Goal: Transaction & Acquisition: Purchase product/service

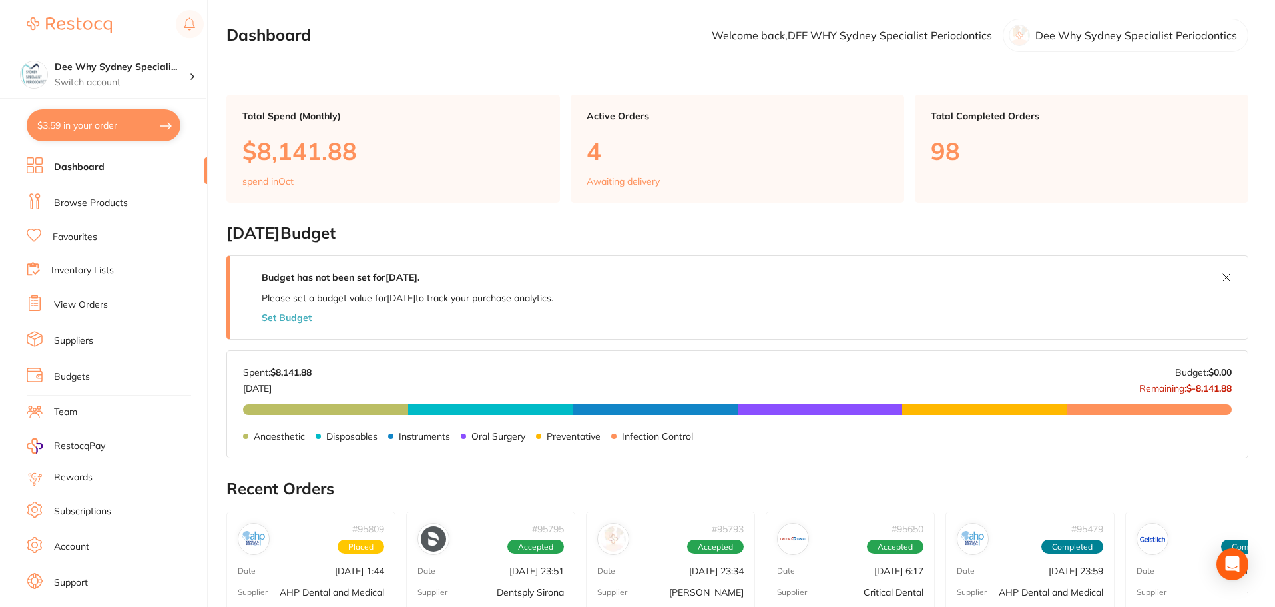
click at [86, 200] on link "Browse Products" at bounding box center [91, 202] width 74 height 13
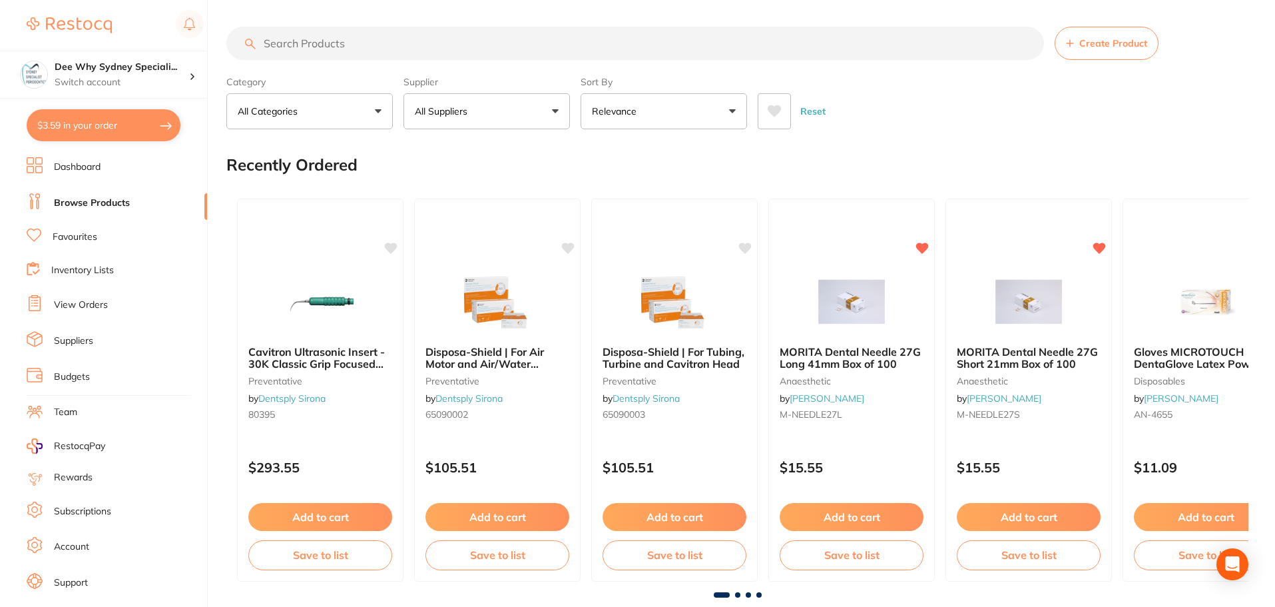
click at [332, 48] on input "search" at bounding box center [635, 43] width 818 height 33
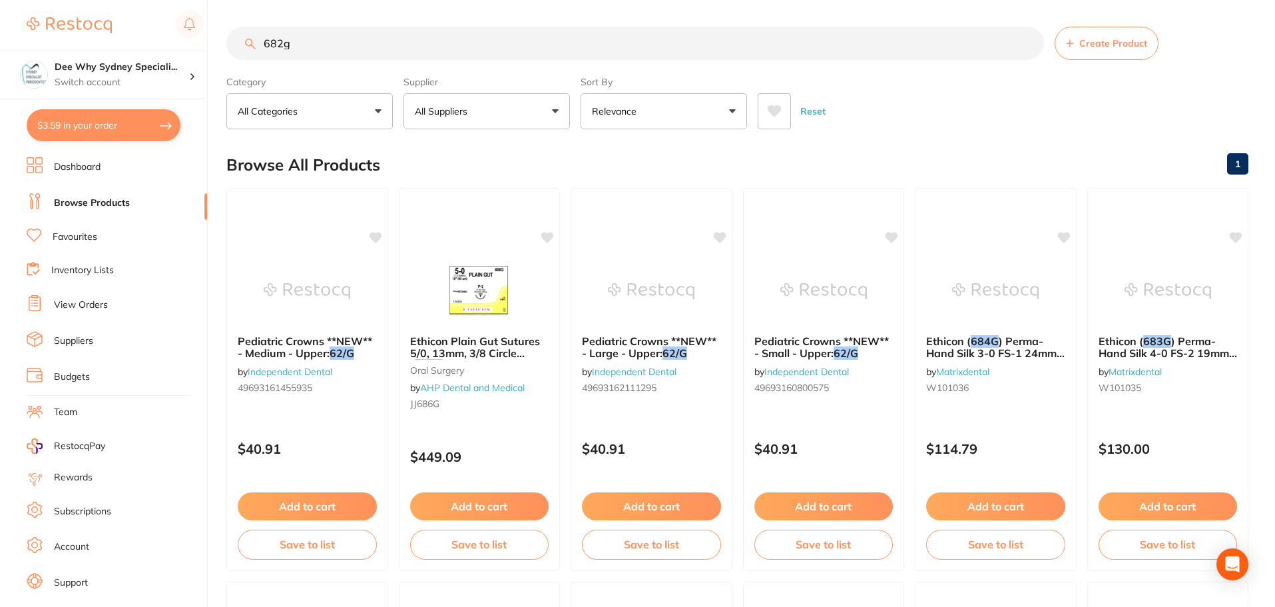
click at [282, 47] on input "682g" at bounding box center [635, 43] width 818 height 33
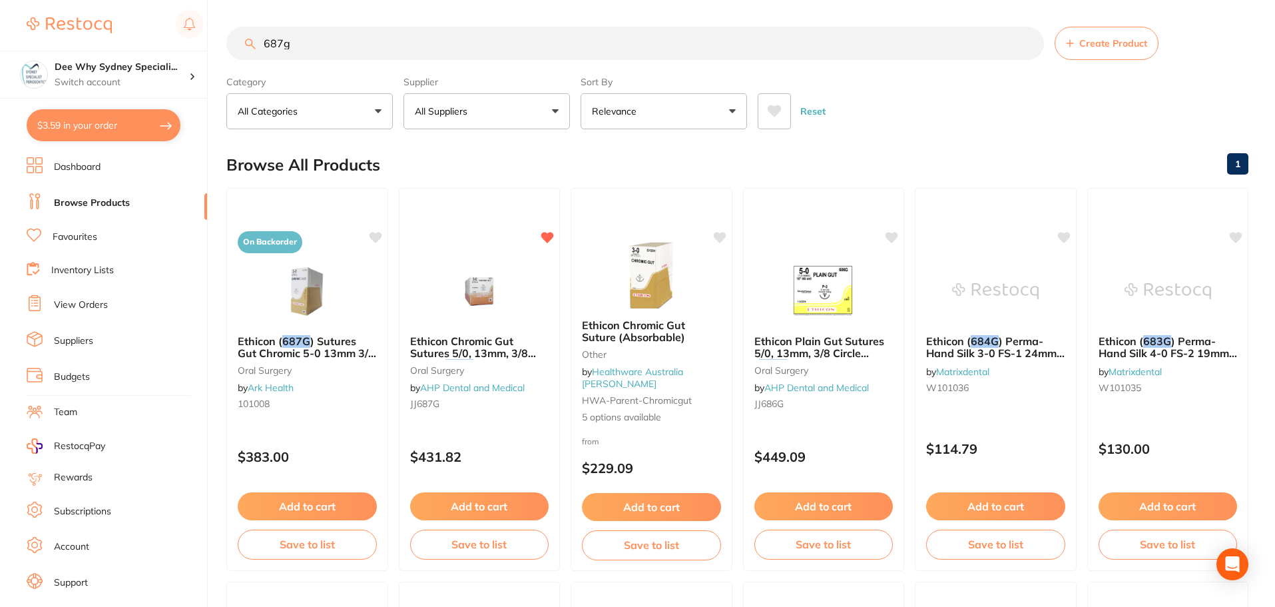
drag, startPoint x: 248, startPoint y: 37, endPoint x: 8, endPoint y: 3, distance: 242.9
click at [53, 41] on div "$3.59 Dee Why Sydney Speciali... Switch account Dee Why Sydney Specialist Perio…" at bounding box center [637, 303] width 1275 height 607
type input "chromic gut"
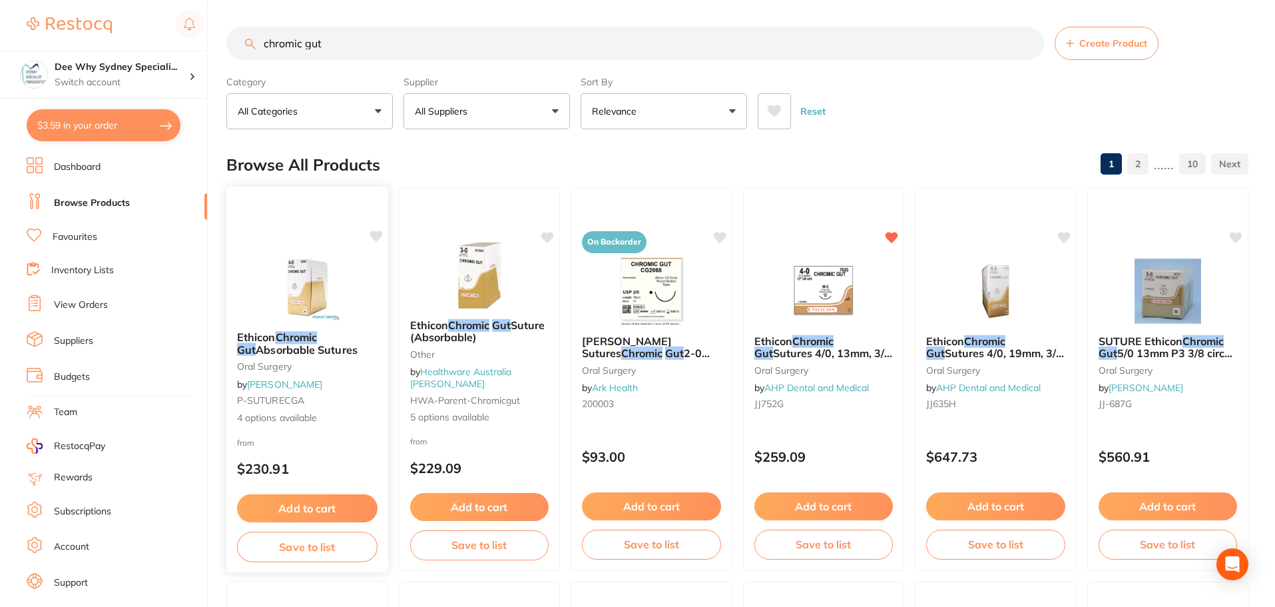
click at [316, 282] on img at bounding box center [307, 286] width 87 height 67
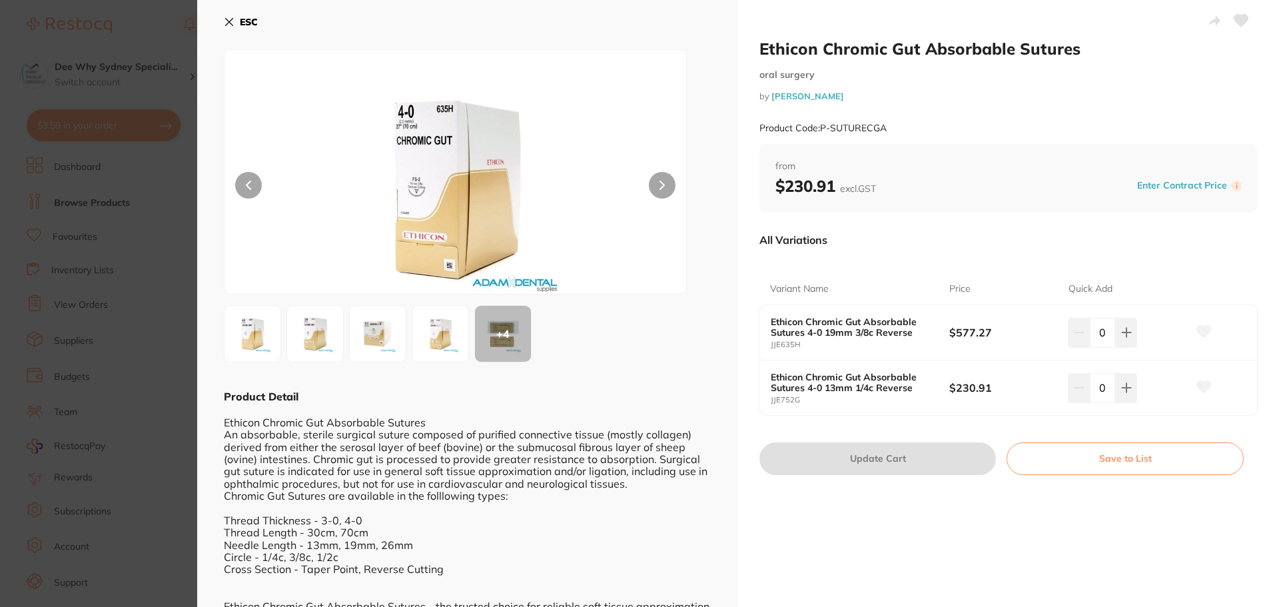
drag, startPoint x: 228, startPoint y: 22, endPoint x: 210, endPoint y: 41, distance: 25.4
click at [228, 23] on icon at bounding box center [229, 22] width 11 height 11
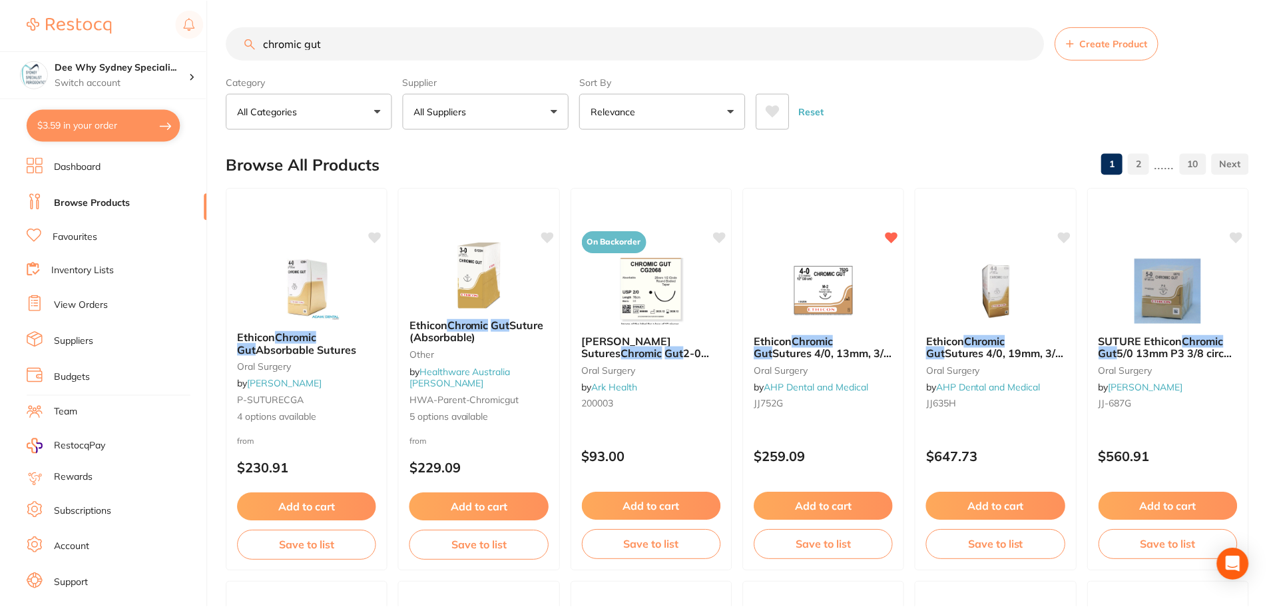
scroll to position [1, 0]
click at [830, 280] on img at bounding box center [823, 289] width 87 height 67
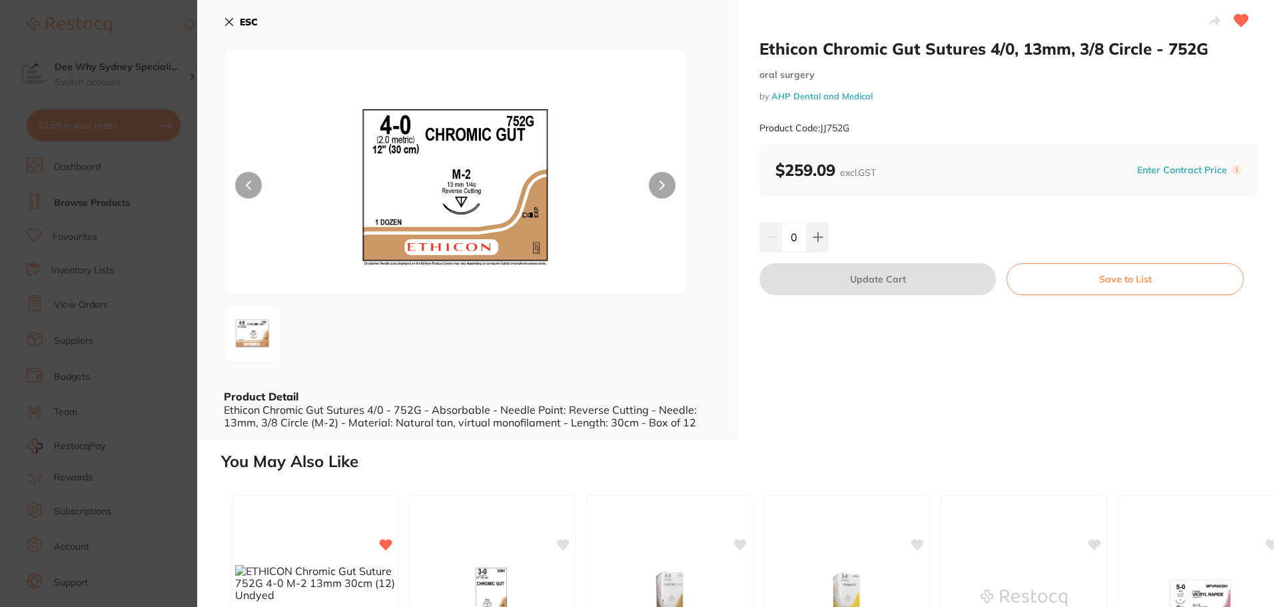
click at [233, 22] on icon at bounding box center [229, 22] width 11 height 11
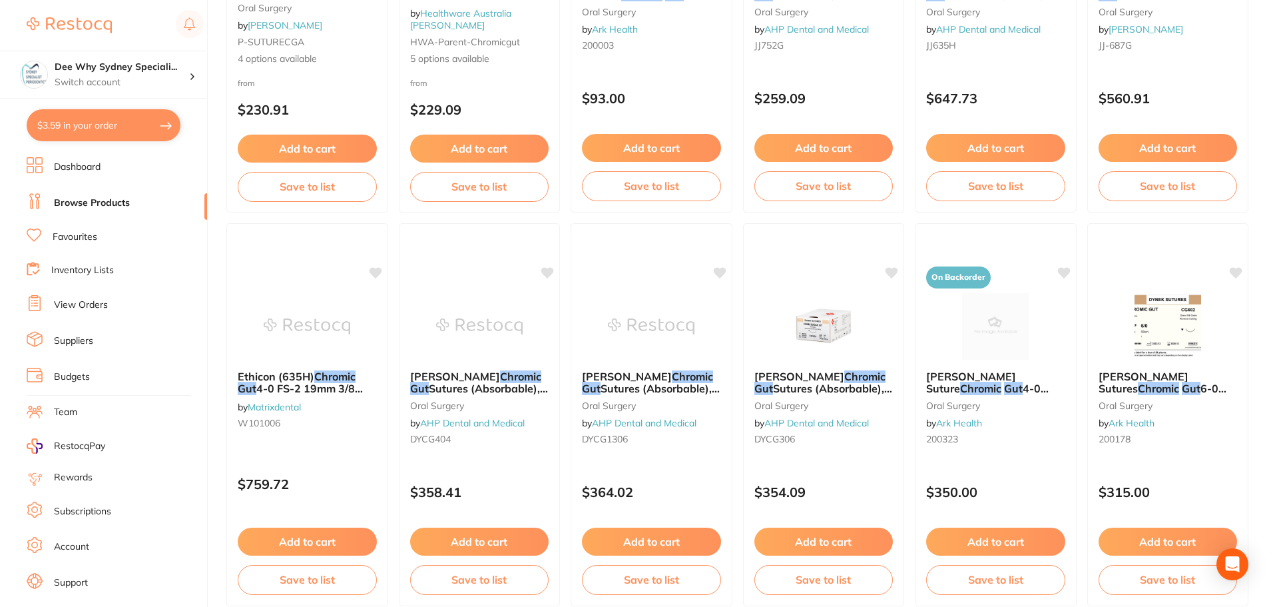
scroll to position [267, 0]
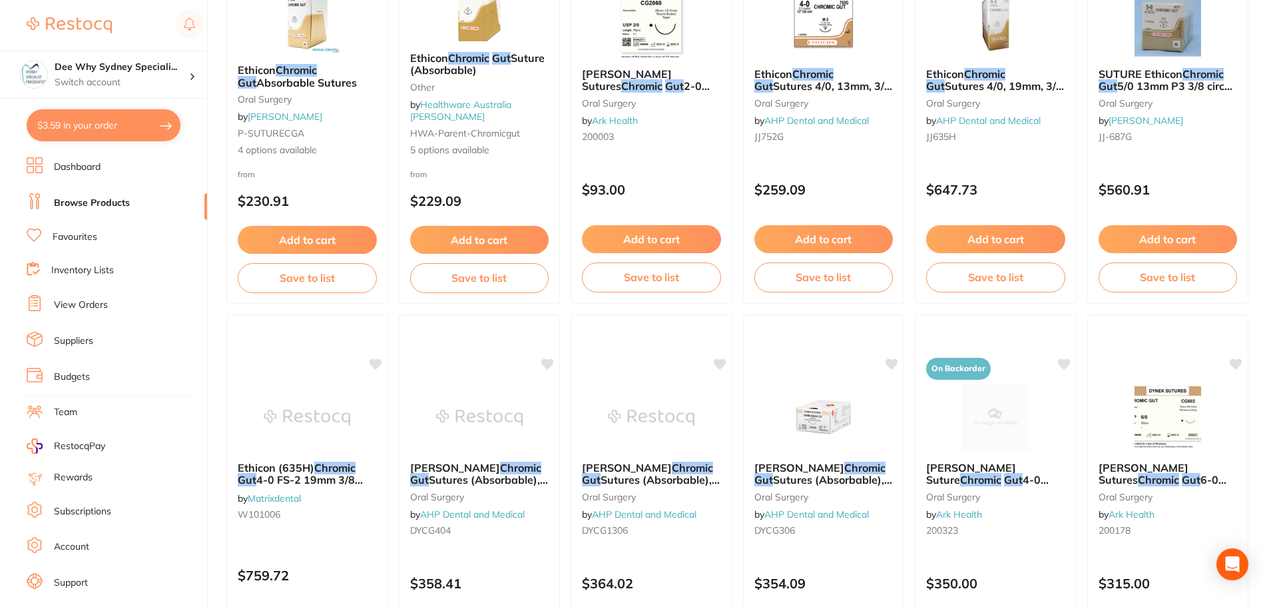
click at [88, 273] on link "Inventory Lists" at bounding box center [82, 270] width 63 height 13
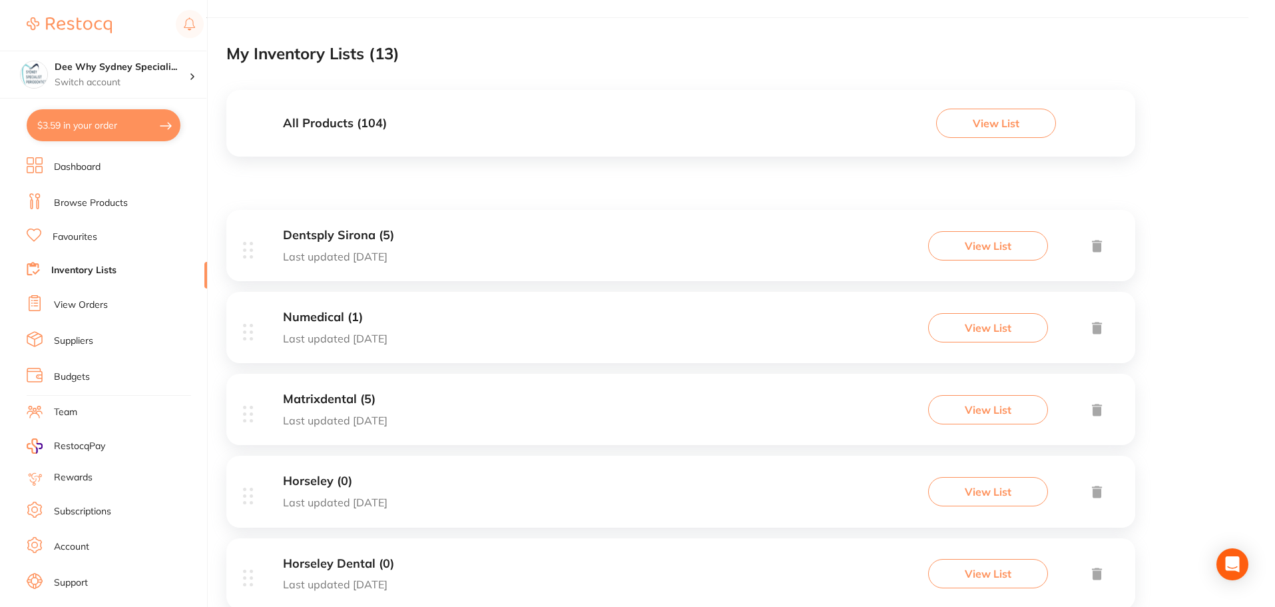
scroll to position [266, 0]
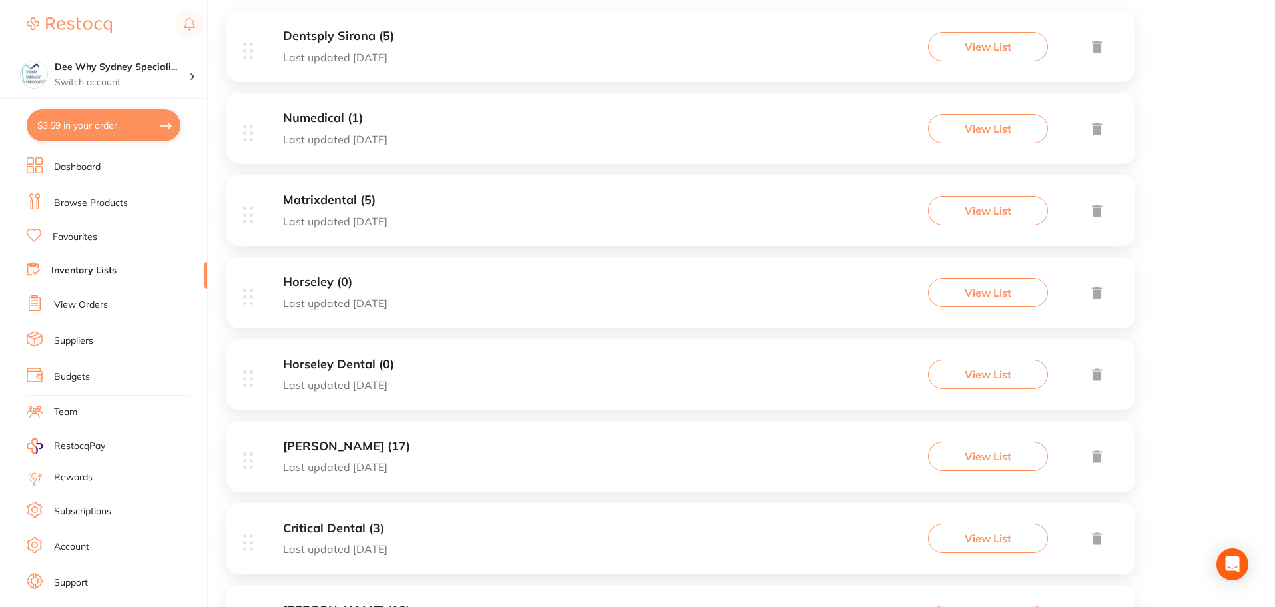
click at [298, 446] on h3 "[PERSON_NAME] (17)" at bounding box center [346, 447] width 127 height 14
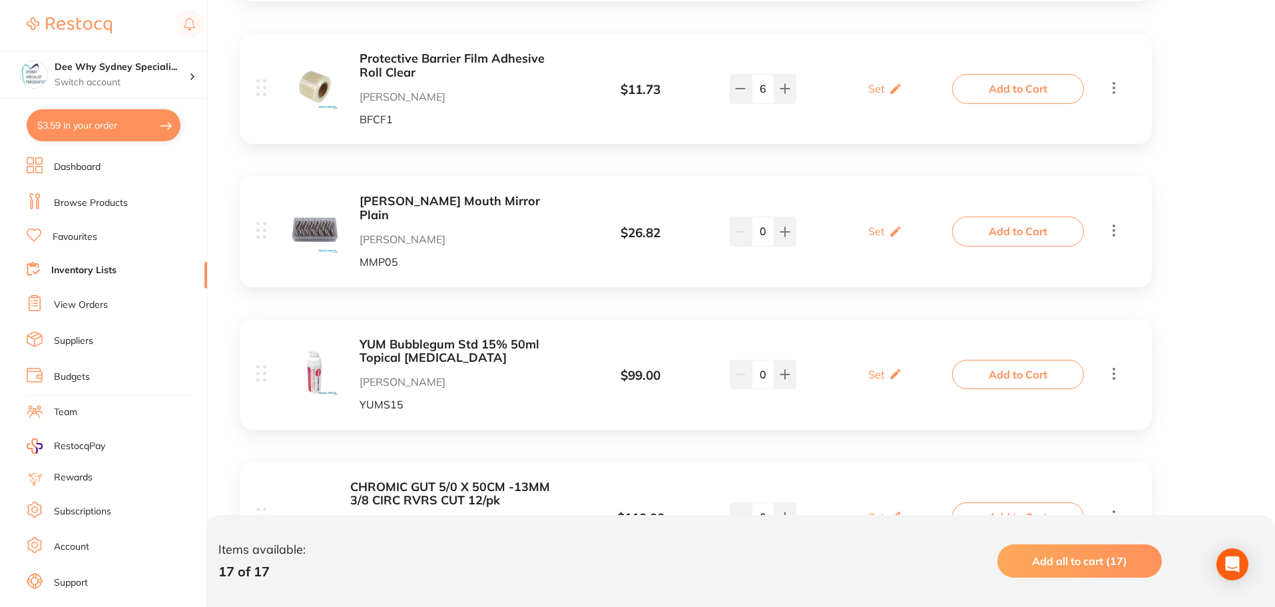
scroll to position [1065, 0]
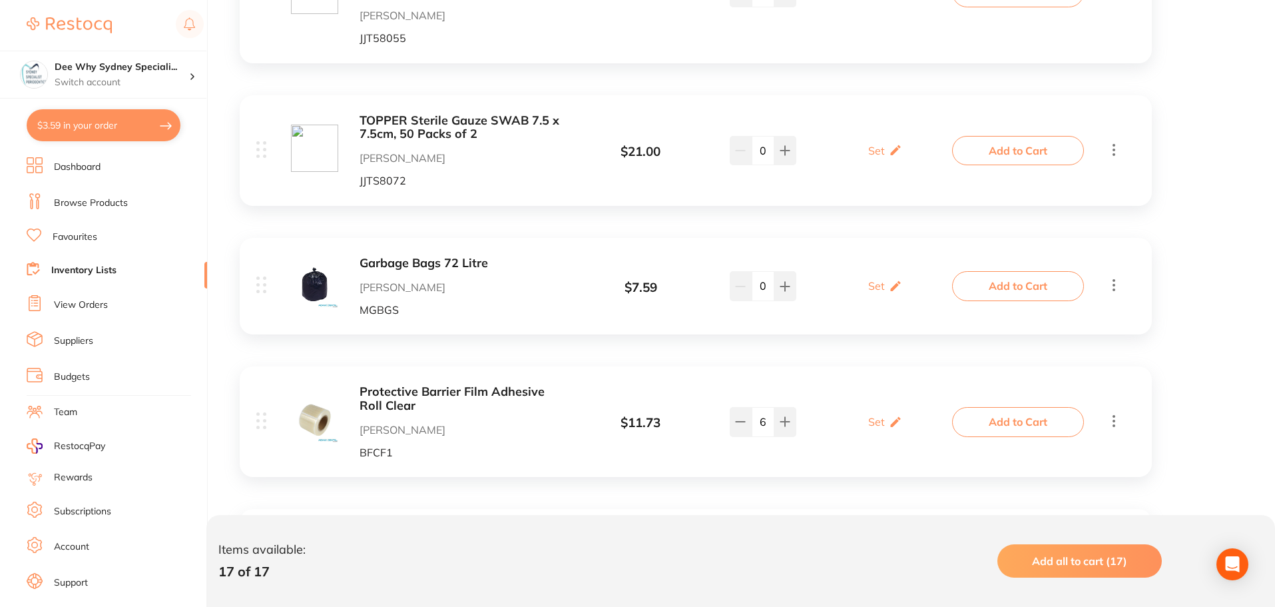
click at [416, 258] on b "Garbage Bags 72 Litre" at bounding box center [465, 263] width 211 height 14
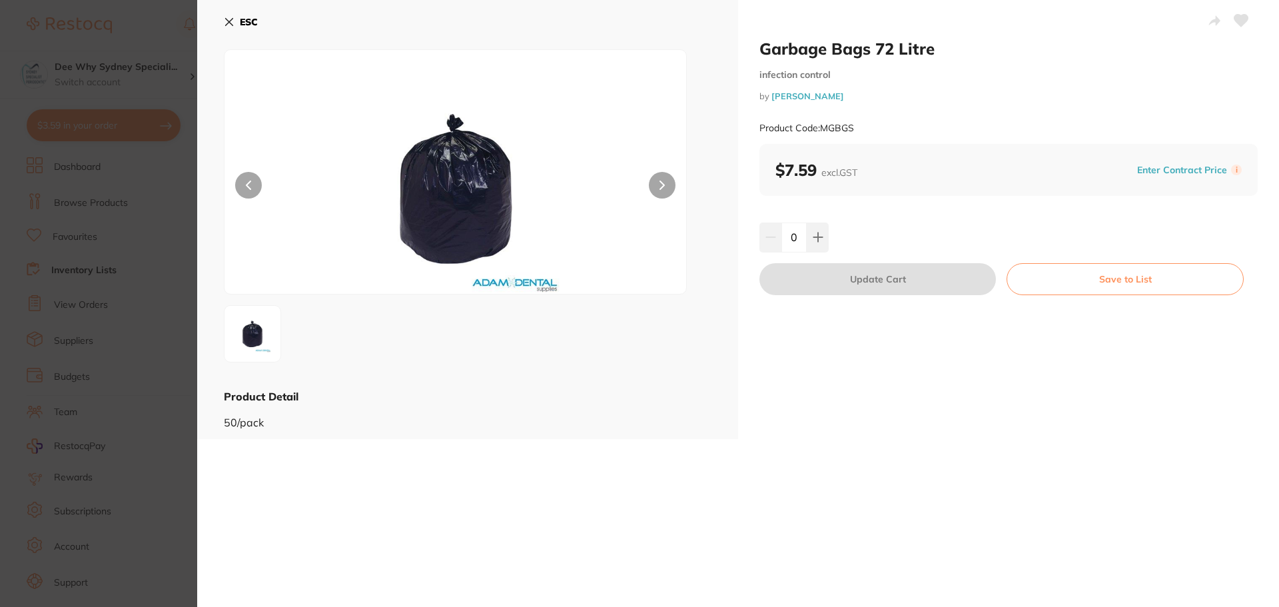
click at [227, 23] on icon at bounding box center [229, 22] width 11 height 11
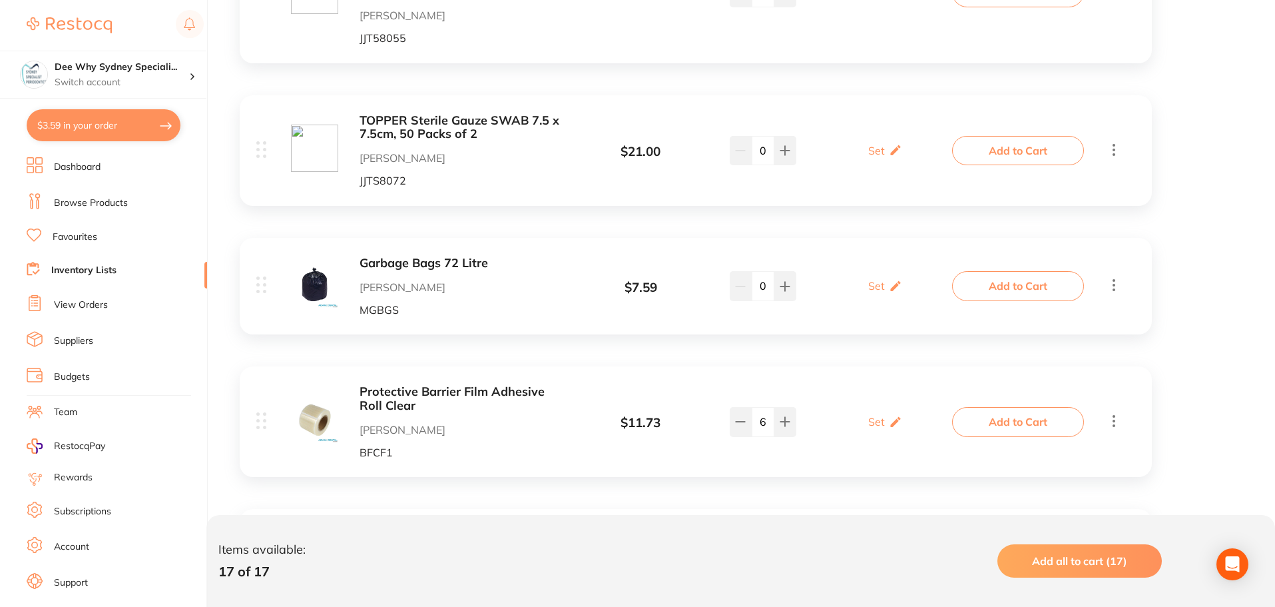
click at [1111, 288] on icon at bounding box center [1114, 284] width 16 height 17
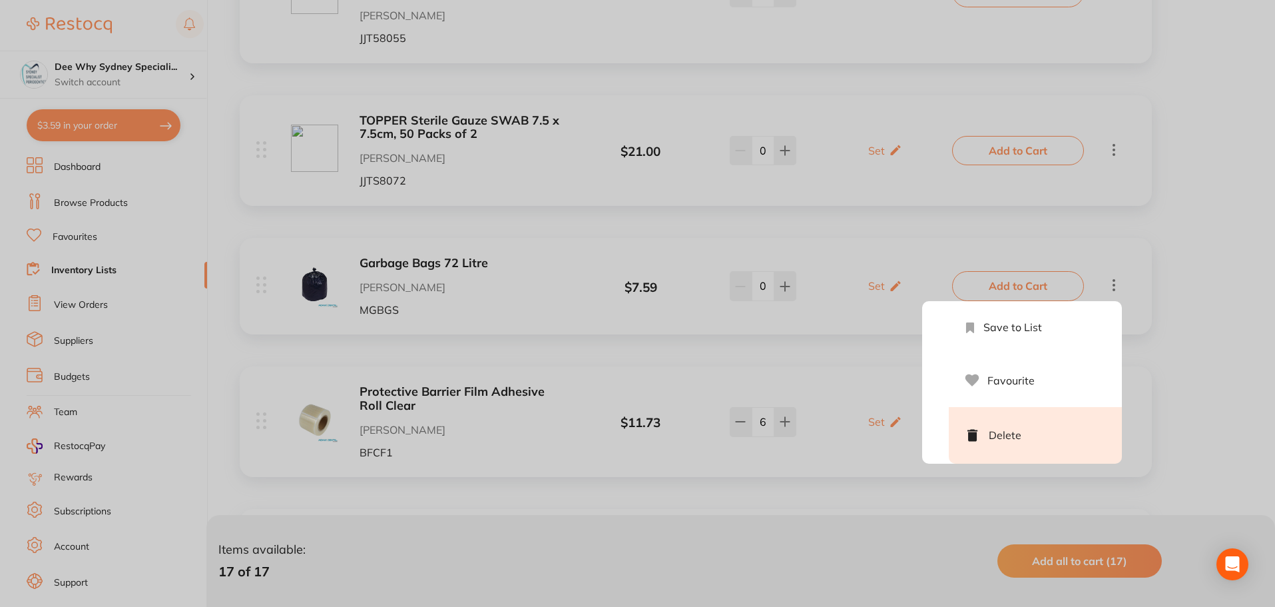
click at [1004, 428] on li "Delete" at bounding box center [1035, 435] width 173 height 57
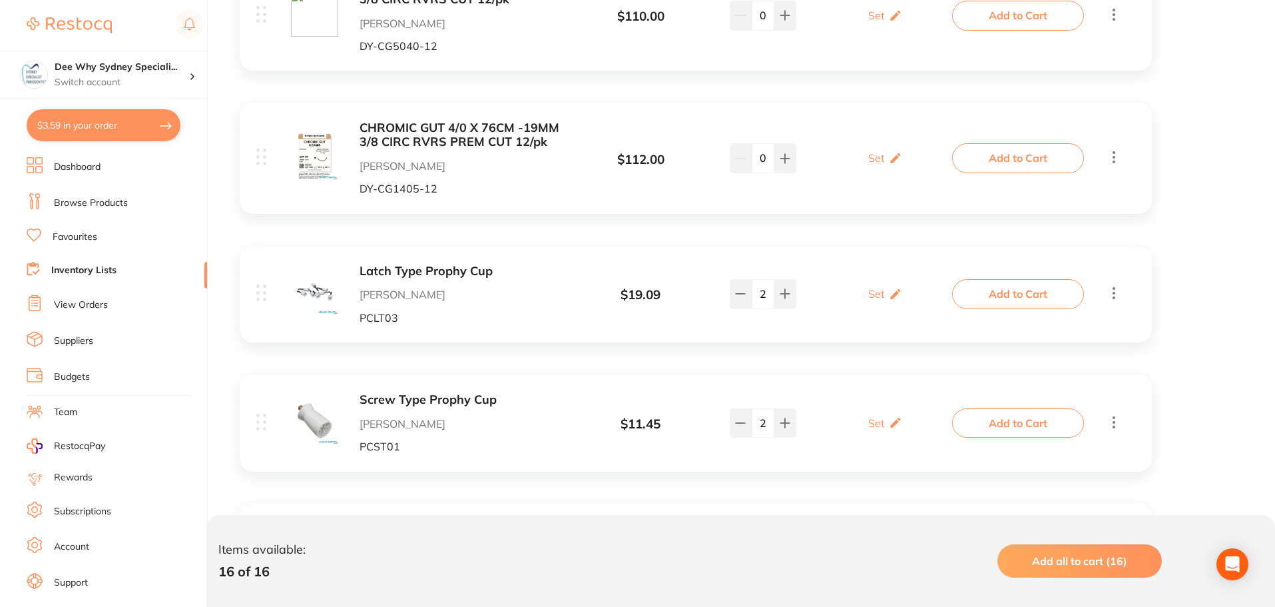
scroll to position [1704, 0]
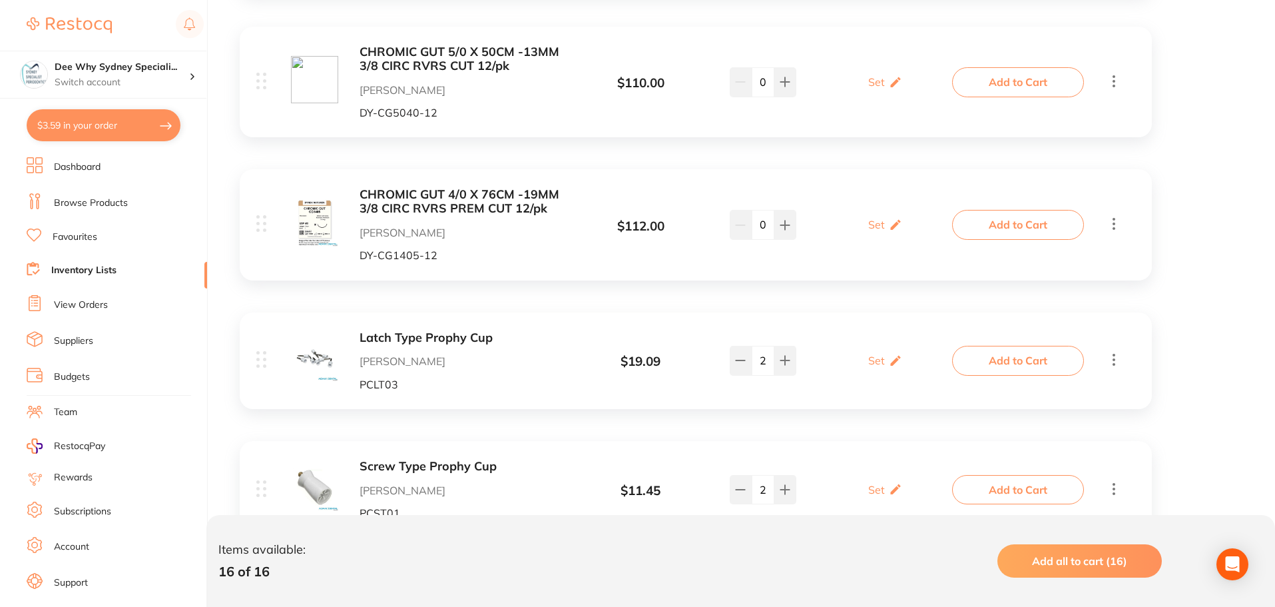
click at [447, 188] on b "CHROMIC GUT 4/0 X 76CM -19MM 3/8 CIRC RVRS PREM CUT 12/pk" at bounding box center [465, 201] width 211 height 27
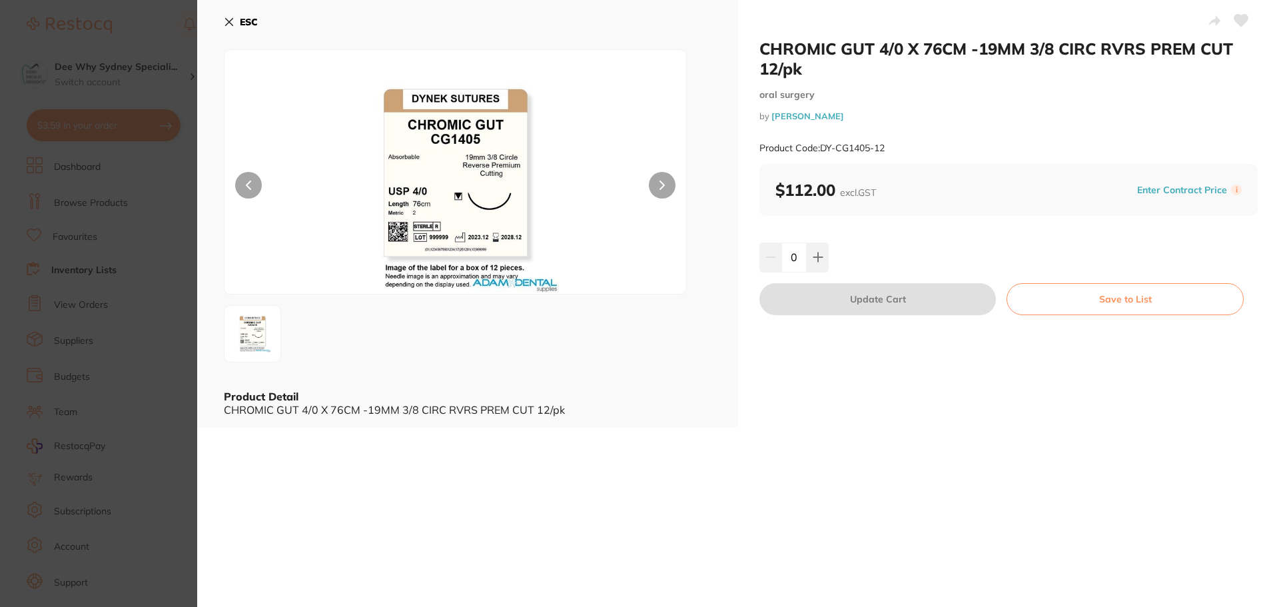
click at [231, 19] on icon at bounding box center [229, 22] width 11 height 11
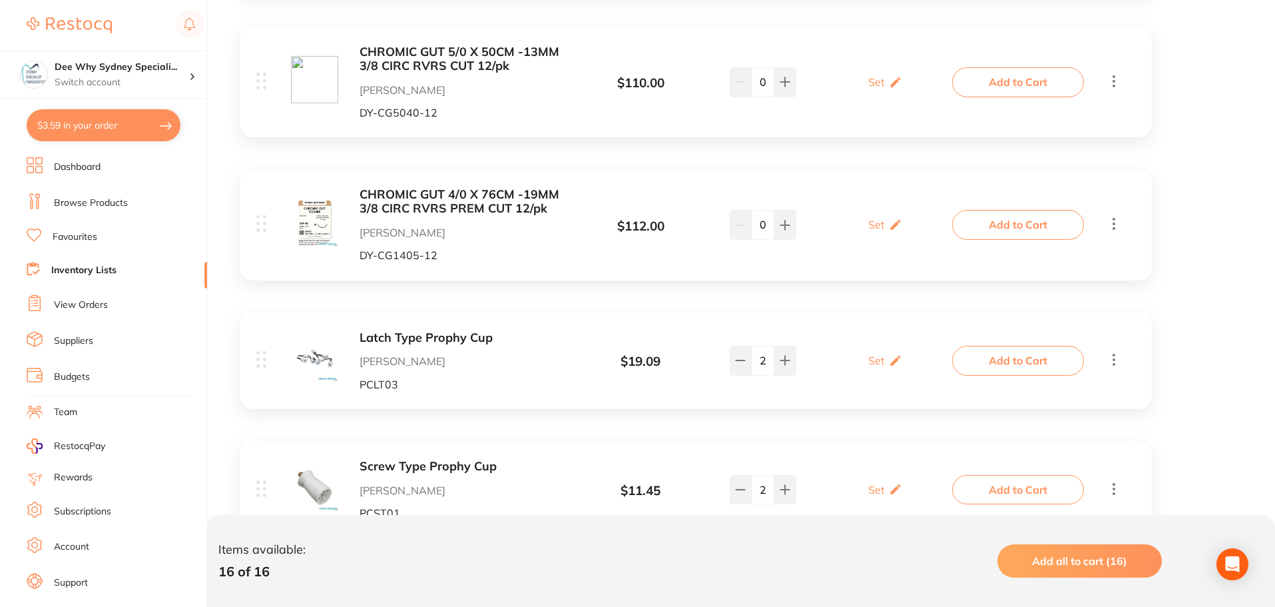
click at [1056, 67] on button "Add to Cart" at bounding box center [1018, 81] width 132 height 29
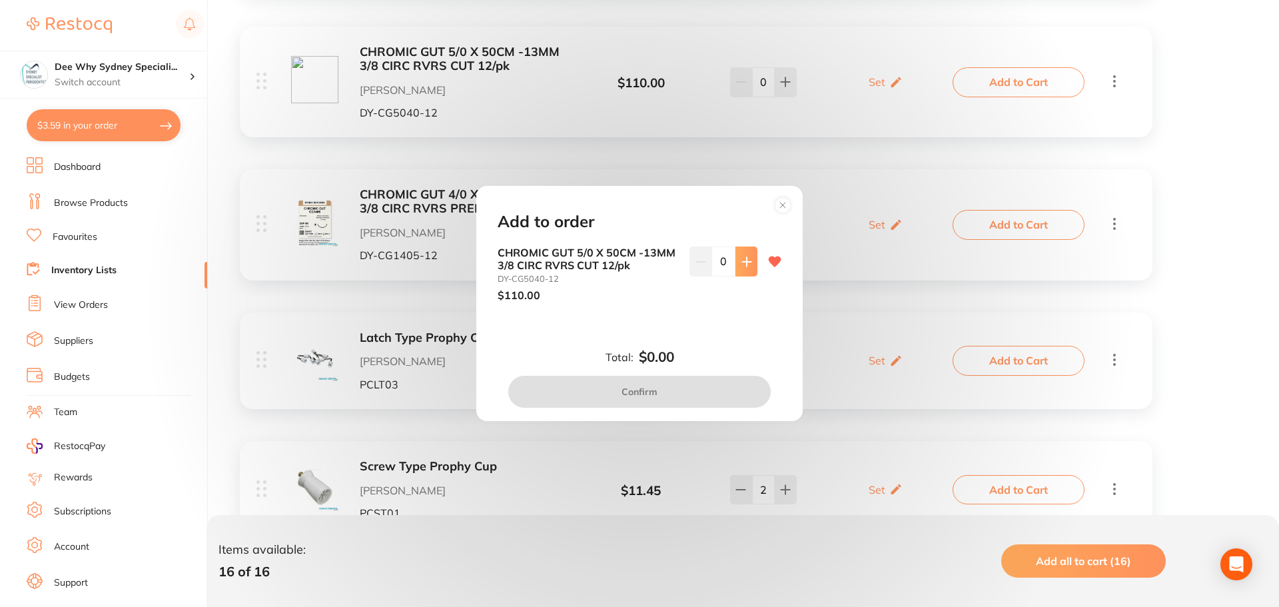
click at [741, 256] on icon at bounding box center [746, 261] width 11 height 11
type input "1"
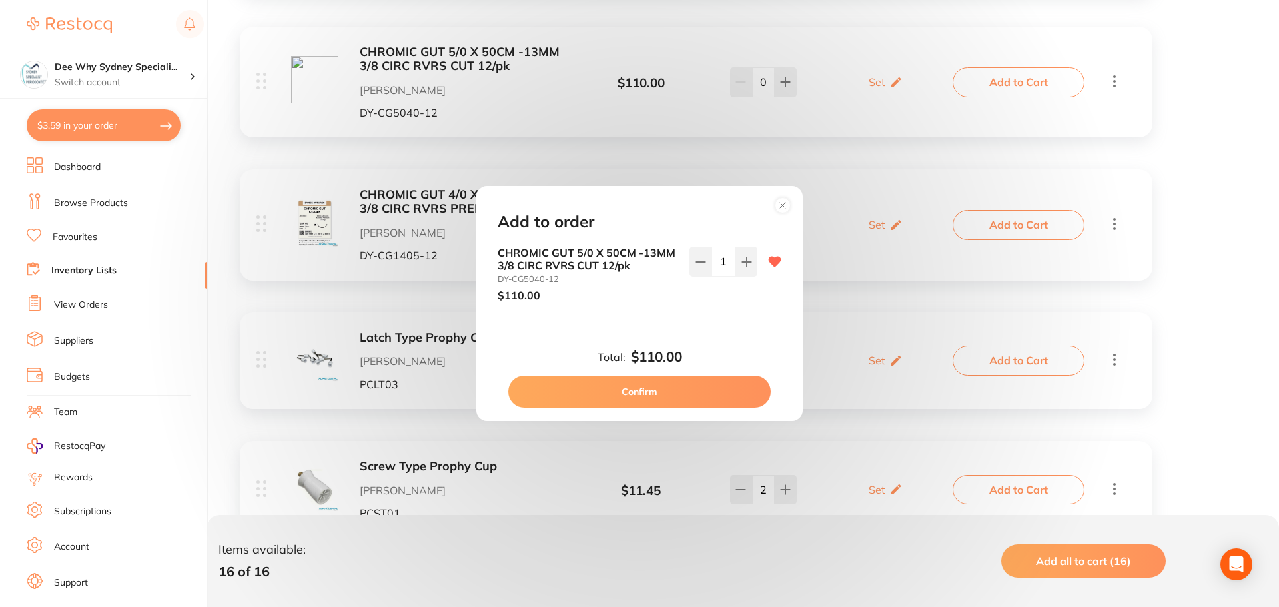
click at [643, 397] on button "Confirm" at bounding box center [639, 392] width 262 height 32
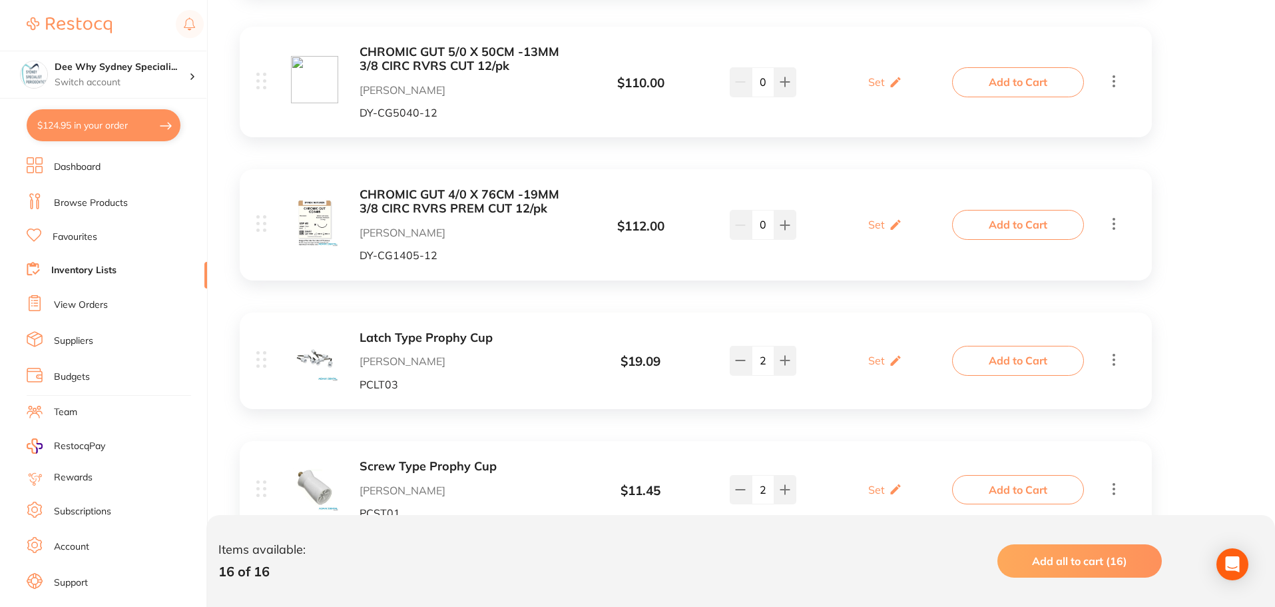
click at [100, 123] on button "$124.95 in your order" at bounding box center [104, 125] width 154 height 32
checkbox input "true"
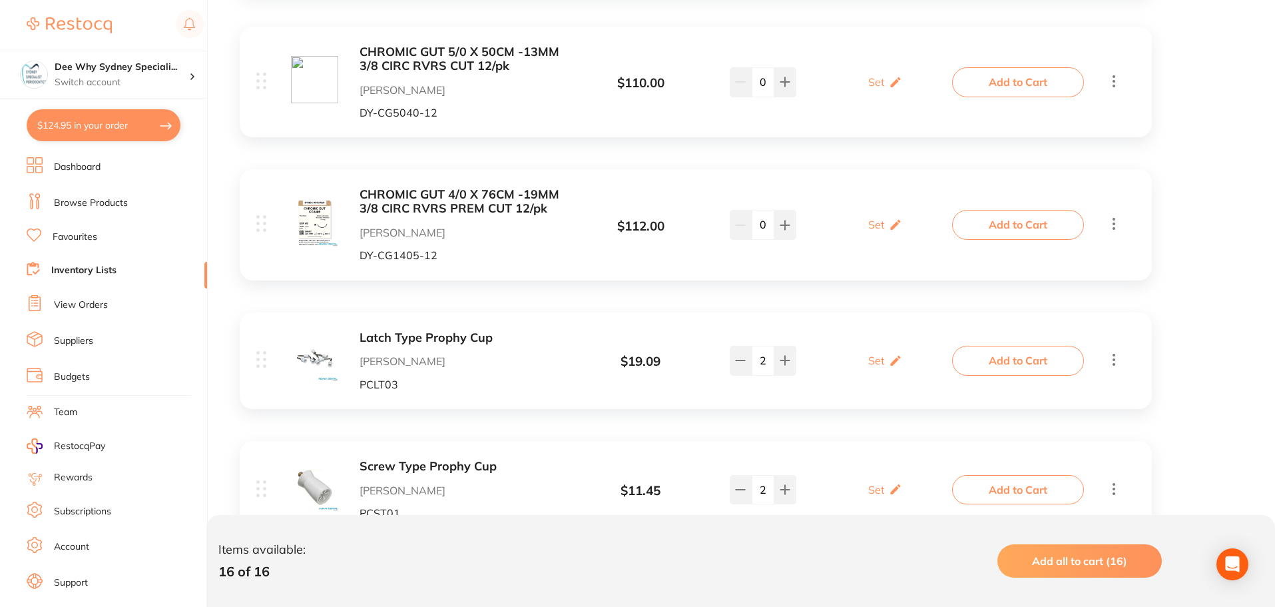
checkbox input "true"
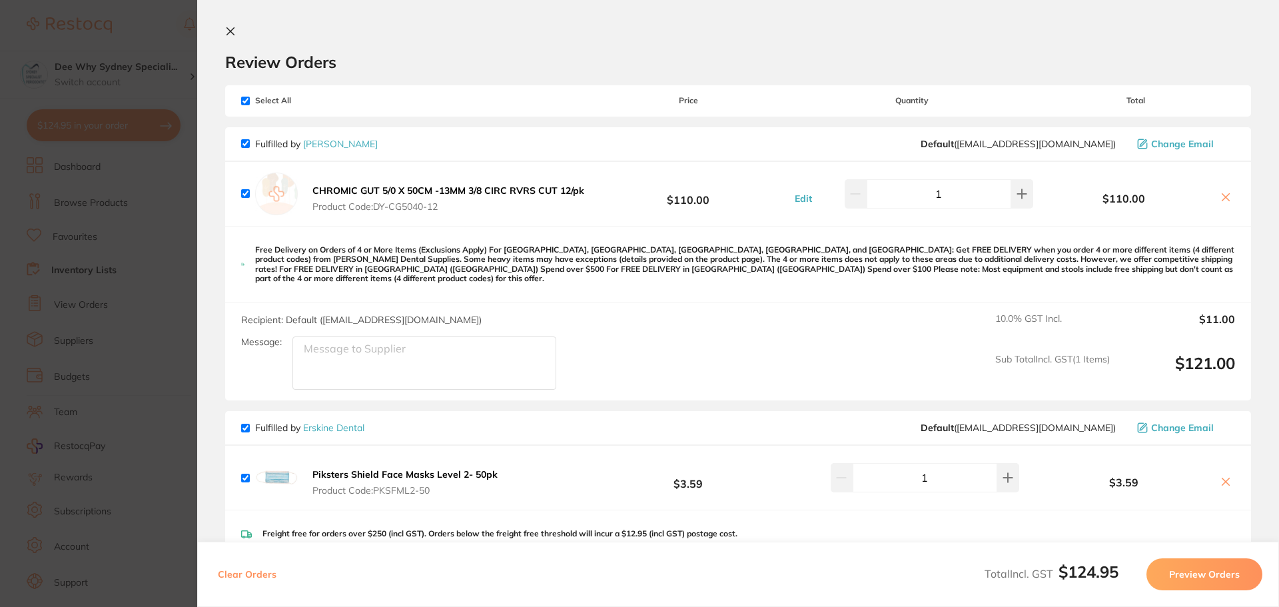
scroll to position [0, 0]
click at [228, 31] on icon at bounding box center [230, 33] width 7 height 7
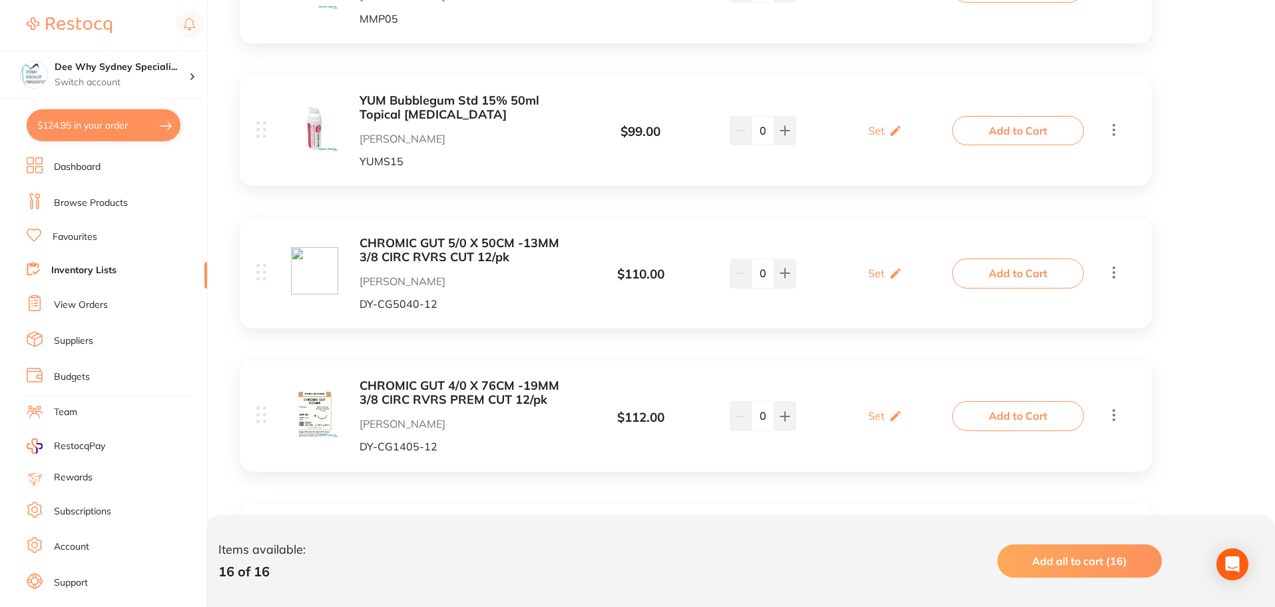
scroll to position [1438, 0]
